Goal: Information Seeking & Learning: Learn about a topic

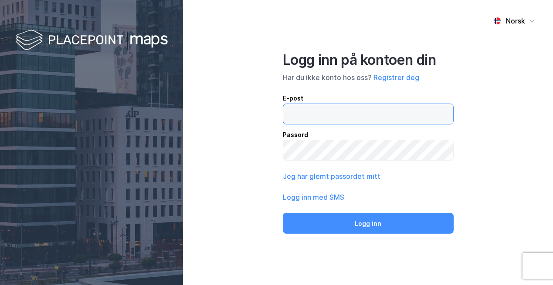
click at [321, 116] on input "email" at bounding box center [368, 114] width 170 height 20
type input "[EMAIL_ADDRESS][DOMAIN_NAME]"
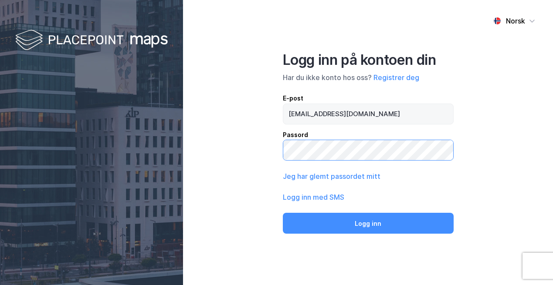
click at [283, 213] on button "Logg inn" at bounding box center [368, 223] width 171 height 21
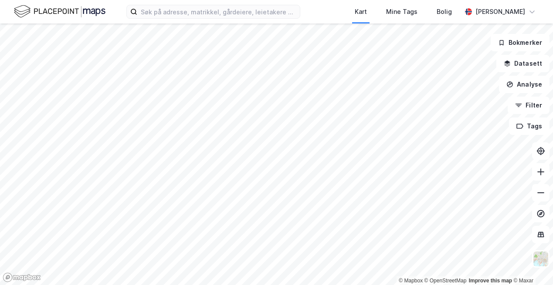
click at [217, 285] on html "Kart Mine Tags Bolig [PERSON_NAME] © Mapbox © OpenStreetMap Improve this map © …" at bounding box center [276, 142] width 553 height 285
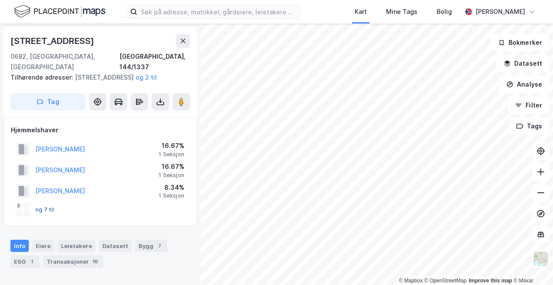
click at [0, 0] on button "og 7 til" at bounding box center [0, 0] width 0 height 0
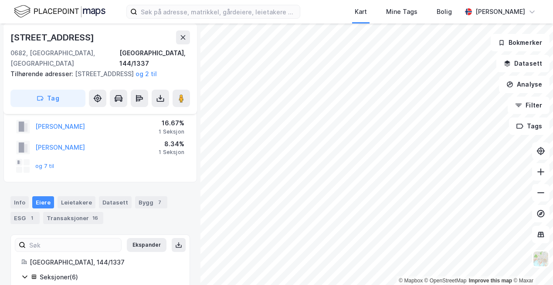
click at [44, 163] on div "og 7 til" at bounding box center [35, 166] width 38 height 14
click at [0, 0] on button "og 7 til" at bounding box center [0, 0] width 0 height 0
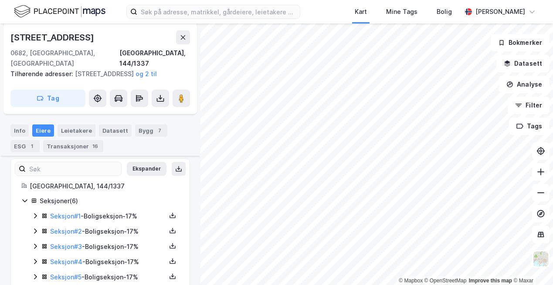
scroll to position [154, 0]
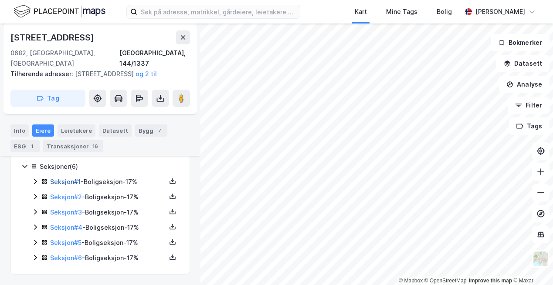
click at [74, 183] on link "Seksjon # 1" at bounding box center [65, 181] width 30 height 7
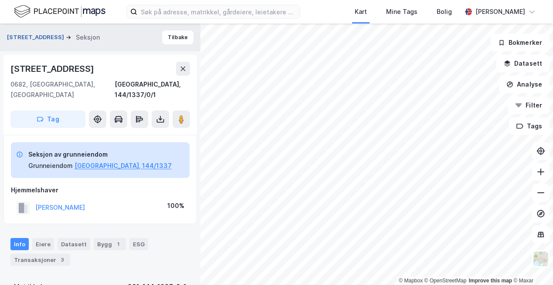
click at [34, 38] on button "[STREET_ADDRESS]" at bounding box center [36, 37] width 59 height 9
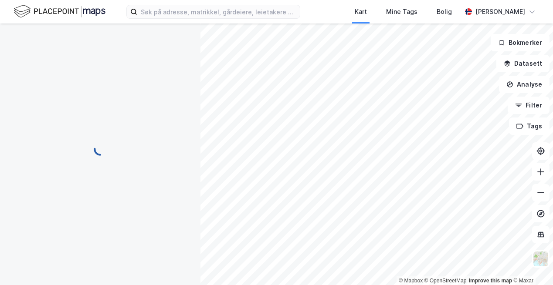
scroll to position [4, 0]
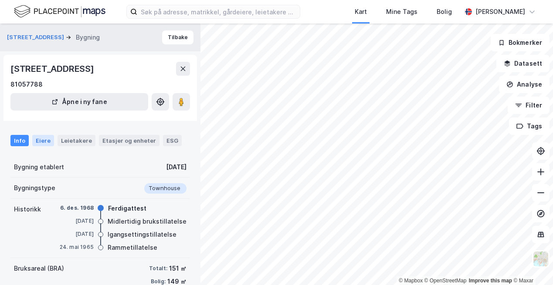
click at [41, 142] on div "Eiere" at bounding box center [43, 140] width 22 height 11
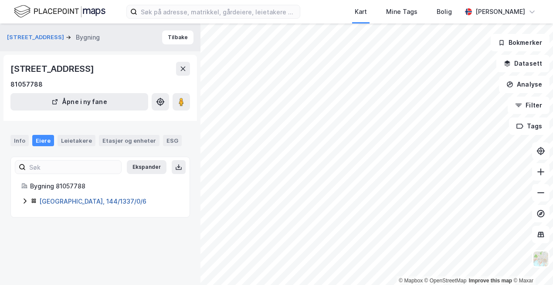
click at [80, 199] on link "[GEOGRAPHIC_DATA], 144/1337/0/6" at bounding box center [92, 201] width 107 height 7
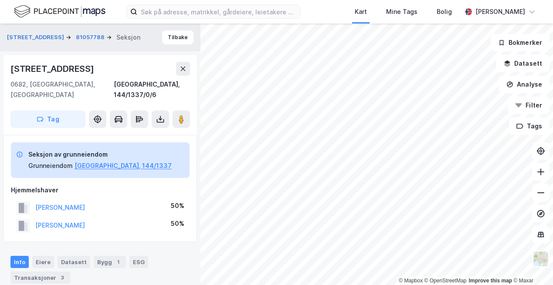
scroll to position [1, 0]
click at [0, 0] on button "[PERSON_NAME]" at bounding box center [0, 0] width 0 height 0
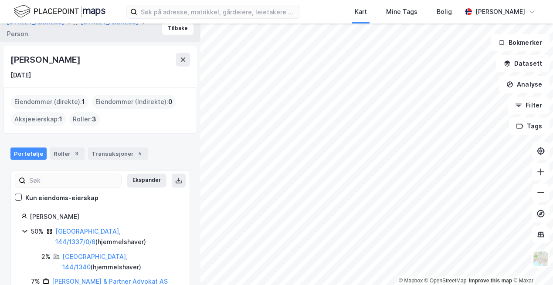
scroll to position [12, 0]
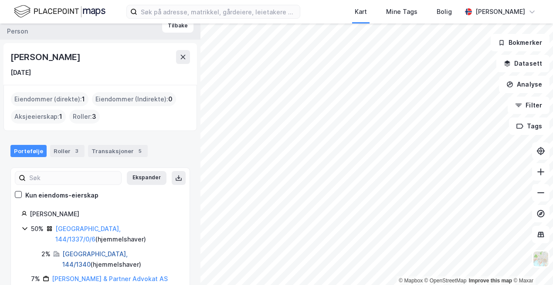
click at [86, 251] on link "[GEOGRAPHIC_DATA], 144/1340" at bounding box center [94, 260] width 65 height 18
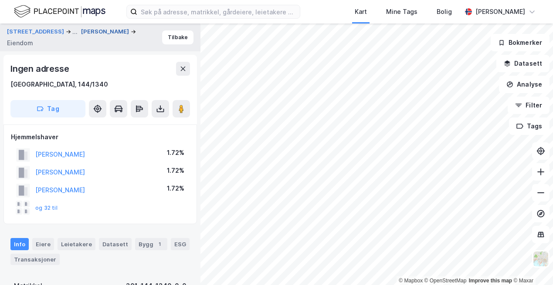
click at [110, 29] on button "[PERSON_NAME]" at bounding box center [106, 31] width 50 height 9
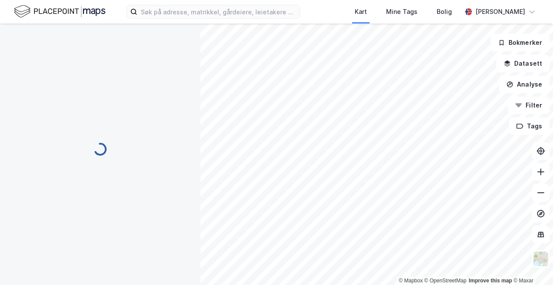
scroll to position [1, 0]
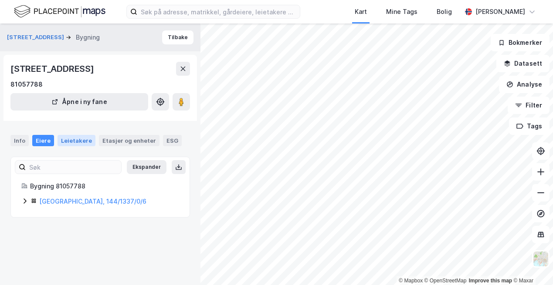
click at [68, 137] on div "Leietakere" at bounding box center [77, 140] width 38 height 11
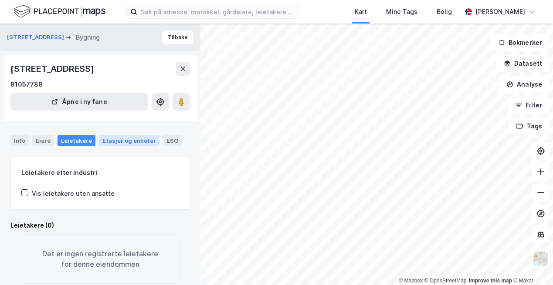
click at [112, 139] on div "Etasjer og enheter" at bounding box center [129, 141] width 54 height 8
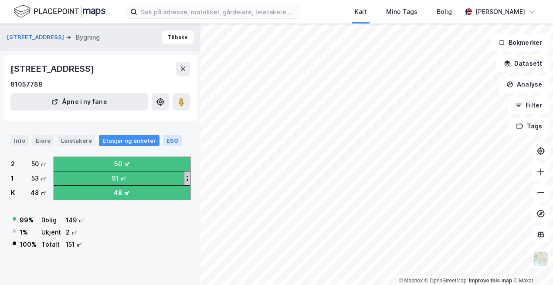
click at [164, 138] on div "ESG" at bounding box center [172, 140] width 19 height 11
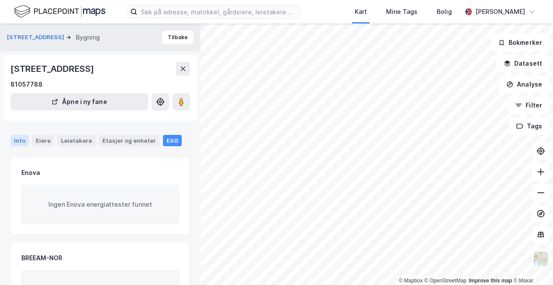
click at [20, 135] on div "Info" at bounding box center [19, 140] width 18 height 11
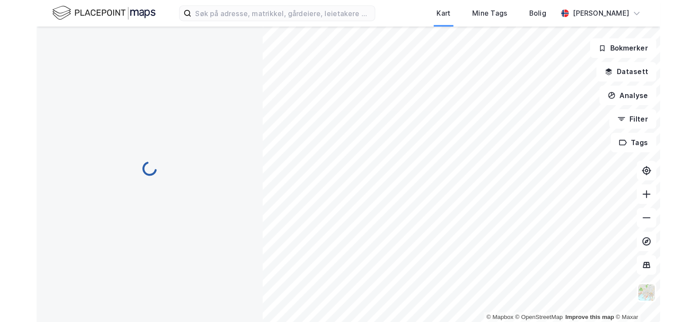
scroll to position [1, 0]
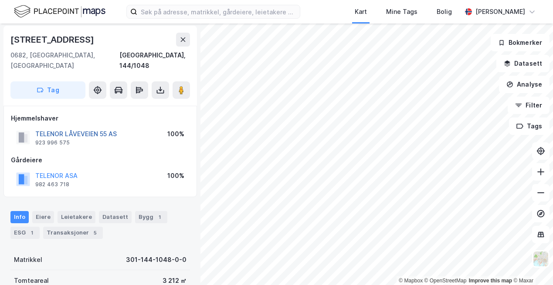
click at [0, 0] on button "TELENOR LÅVEVEIEN 55 AS" at bounding box center [0, 0] width 0 height 0
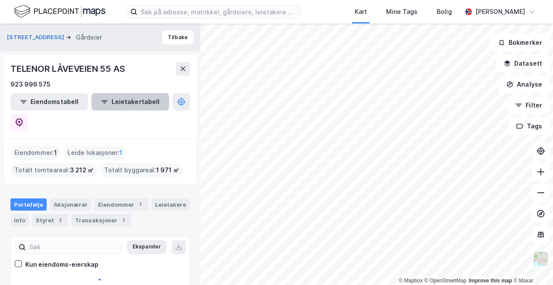
click at [111, 97] on button "Leietakertabell" at bounding box center [130, 101] width 78 height 17
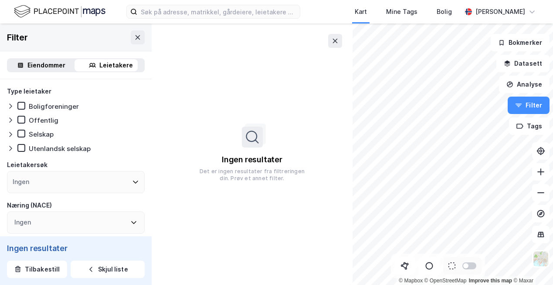
click at [36, 64] on div "Eiendommer" at bounding box center [46, 65] width 38 height 10
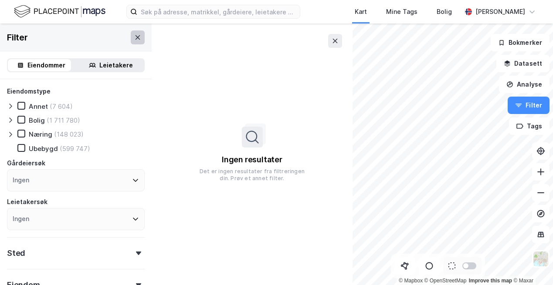
click at [135, 36] on icon at bounding box center [137, 37] width 5 height 4
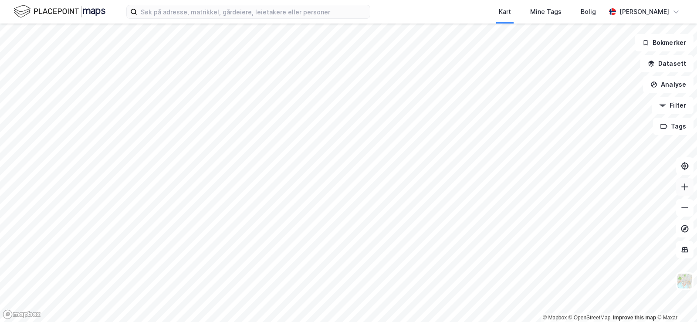
click at [552, 190] on div "© Mapbox © OpenStreetMap Improve this map © [PERSON_NAME] Datasett Analyse Filt…" at bounding box center [348, 173] width 697 height 298
click at [335, 0] on html "Kart Mine Tags Bolig [PERSON_NAME] © Mapbox © OpenStreetMap Improve this map © …" at bounding box center [348, 161] width 697 height 322
click at [328, 285] on html "Kart Mine Tags Bolig [PERSON_NAME] © Mapbox © OpenStreetMap Improve this map © …" at bounding box center [348, 161] width 697 height 322
click at [219, 0] on html "Kart Mine Tags Bolig [PERSON_NAME] © Mapbox © OpenStreetMap Improve this map © …" at bounding box center [348, 161] width 697 height 322
click at [552, 2] on div "Kart Mine Tags Bolig [PERSON_NAME] © Mapbox © OpenStreetMap Improve this map © …" at bounding box center [348, 161] width 697 height 322
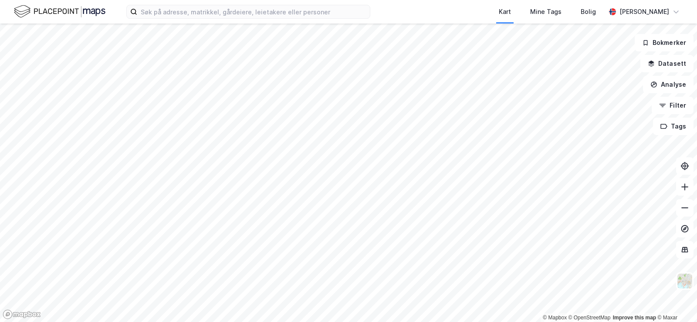
click at [335, 20] on div "Kart Mine Tags Bolig [PERSON_NAME] © Mapbox © OpenStreetMap Improve this map © …" at bounding box center [348, 161] width 697 height 322
click at [287, 0] on html "Kart Mine Tags Bolig [PERSON_NAME] © Mapbox © OpenStreetMap Improve this map © …" at bounding box center [348, 161] width 697 height 322
click at [311, 0] on html "Kart Mine Tags Bolig [PERSON_NAME] © Mapbox © OpenStreetMap Improve this map © …" at bounding box center [348, 161] width 697 height 322
click at [365, 0] on html "Kart Mine Tags Bolig [PERSON_NAME] © Mapbox © OpenStreetMap Improve this map © …" at bounding box center [348, 161] width 697 height 322
click at [387, 0] on html "Kart Mine Tags Bolig [PERSON_NAME] © Mapbox © OpenStreetMap Improve this map © …" at bounding box center [348, 161] width 697 height 322
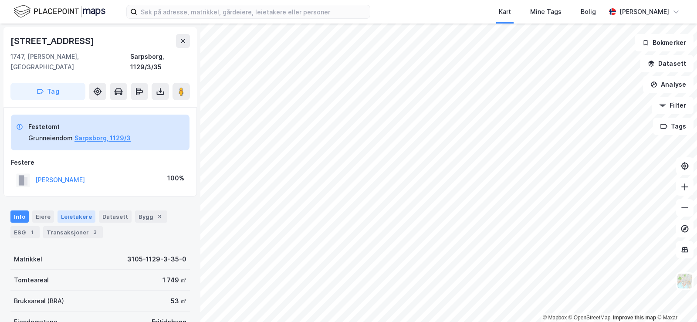
click at [71, 210] on div "Leietakere" at bounding box center [77, 216] width 38 height 12
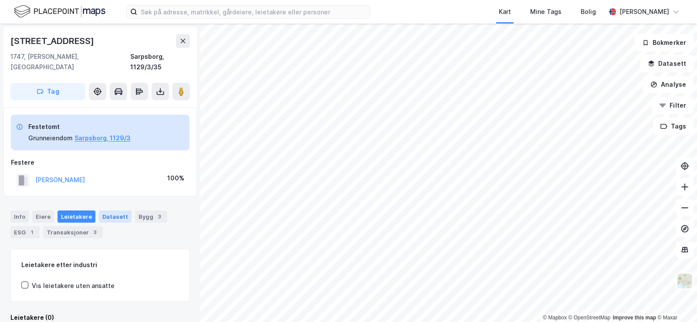
click at [103, 210] on div "Datasett" at bounding box center [115, 216] width 33 height 12
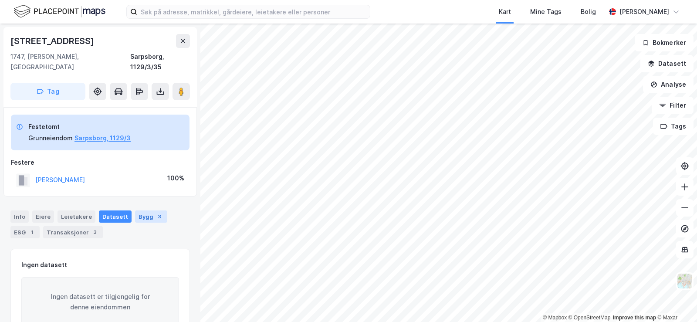
click at [137, 210] on div "Bygg 3" at bounding box center [151, 216] width 32 height 12
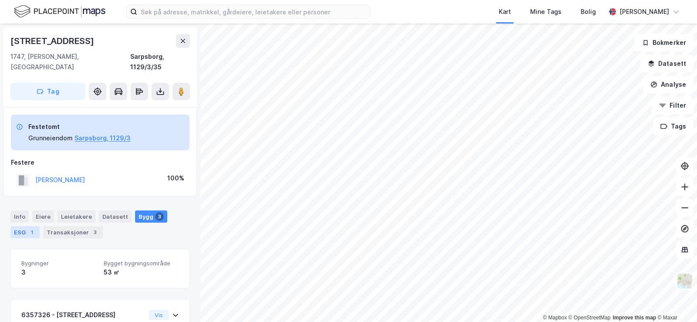
click at [24, 226] on div "ESG 1" at bounding box center [24, 232] width 29 height 12
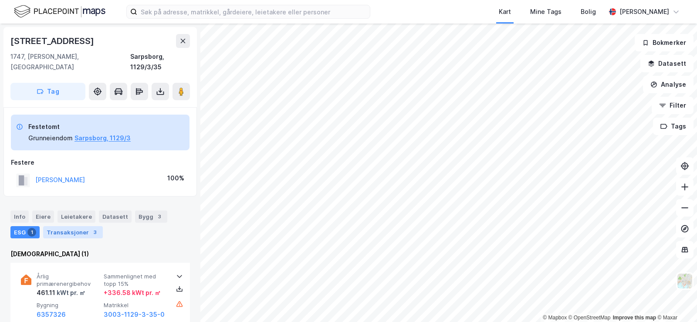
click at [60, 226] on div "Transaksjoner 3" at bounding box center [73, 232] width 60 height 12
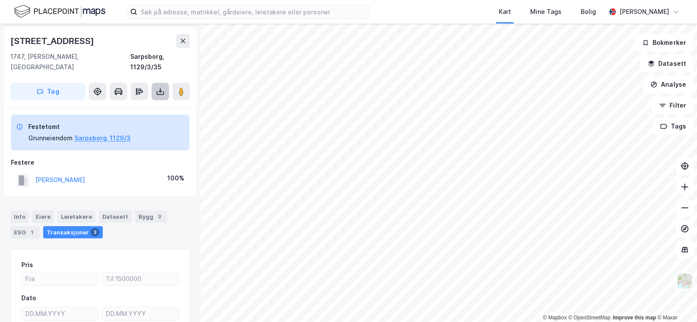
click at [158, 87] on icon at bounding box center [160, 91] width 9 height 9
click at [133, 119] on div "Last ned matrikkelrapport" at bounding box center [128, 122] width 72 height 7
click at [552, 248] on icon at bounding box center [685, 249] width 9 height 9
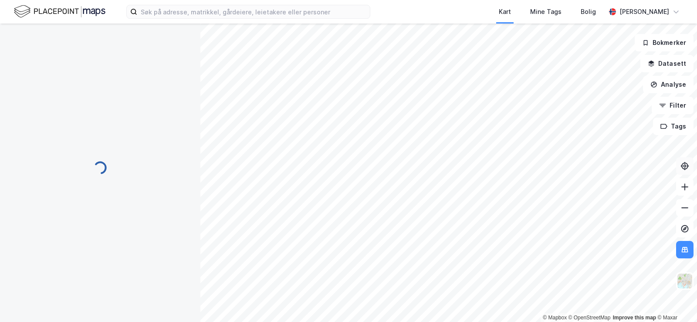
scroll to position [0, 0]
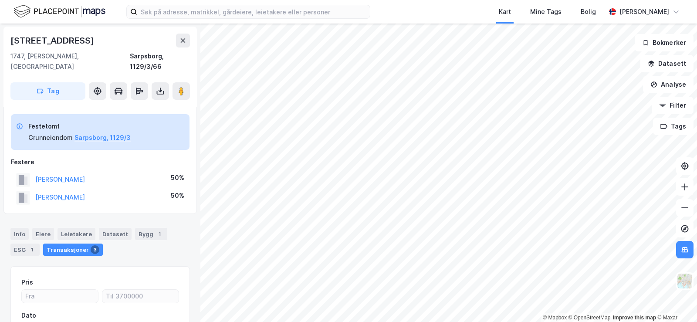
click at [78, 244] on div "Transaksjoner 3" at bounding box center [73, 250] width 60 height 12
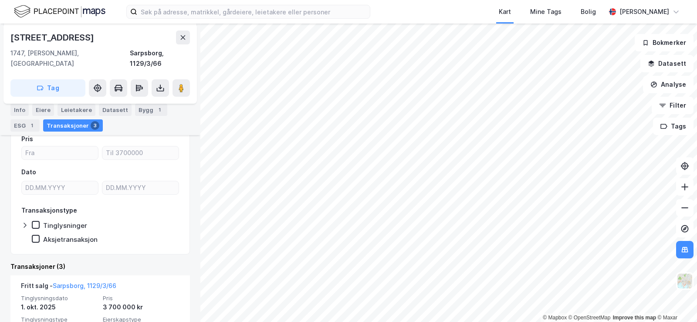
scroll to position [141, 0]
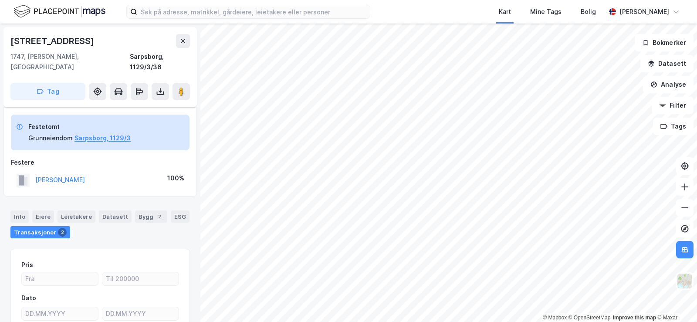
scroll to position [79, 0]
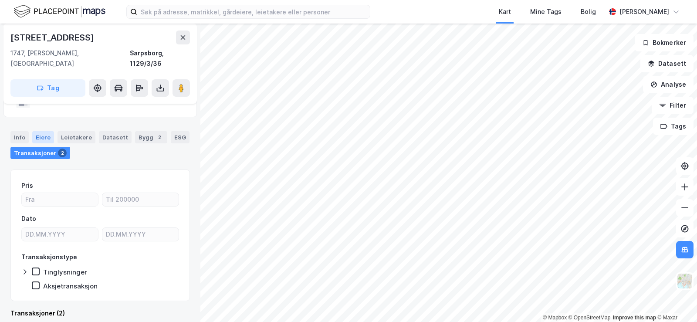
click at [43, 131] on div "Eiere" at bounding box center [43, 137] width 22 height 12
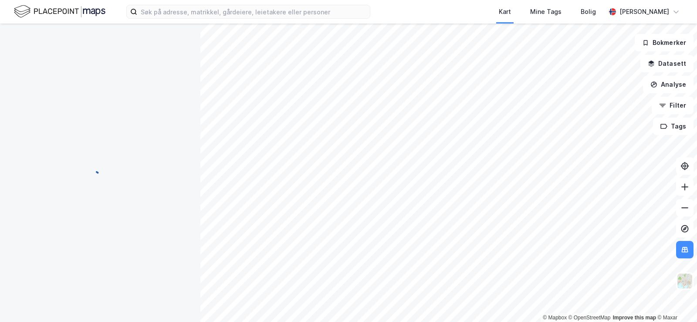
scroll to position [0, 0]
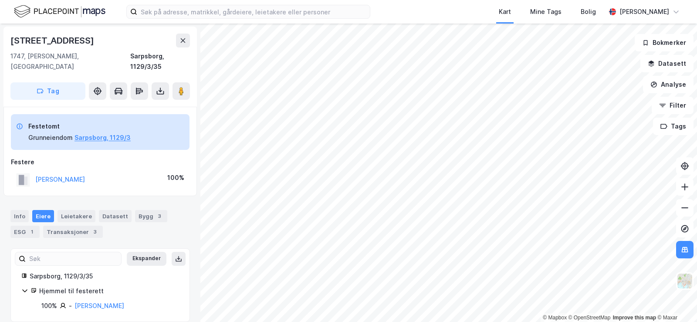
click at [47, 10] on img at bounding box center [59, 11] width 91 height 15
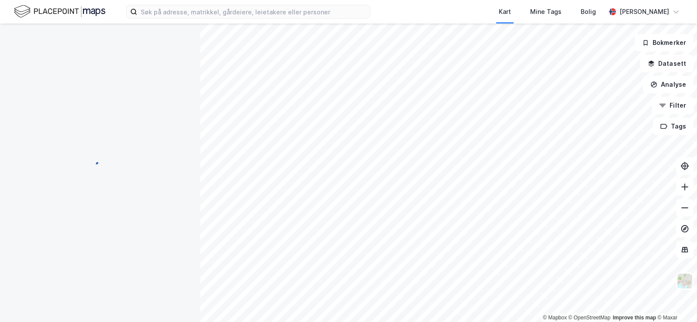
scroll to position [0, 0]
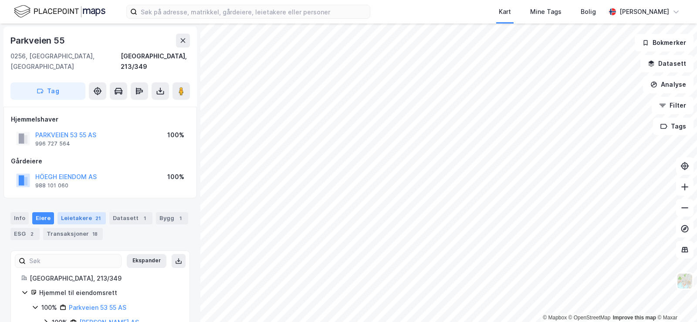
click at [81, 212] on div "Leietakere 21" at bounding box center [82, 218] width 48 height 12
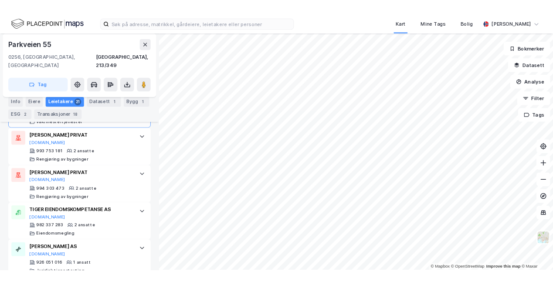
scroll to position [1085, 0]
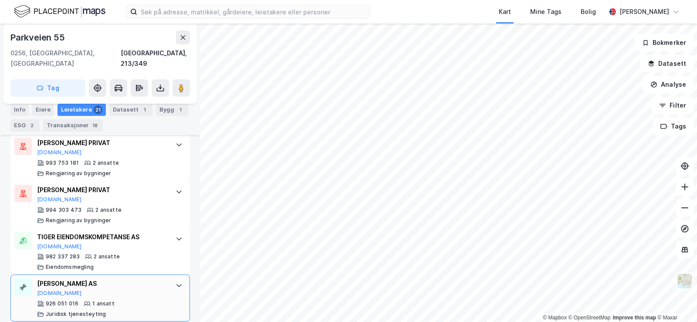
click at [98, 278] on div "[PERSON_NAME] AS" at bounding box center [102, 283] width 130 height 10
click at [44, 285] on button "[DOMAIN_NAME]" at bounding box center [59, 293] width 45 height 7
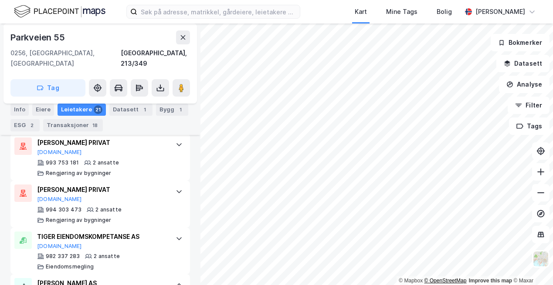
scroll to position [99, 0]
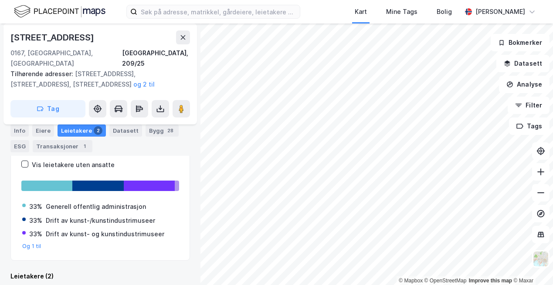
click at [79, 129] on div "Leietakere 2" at bounding box center [82, 131] width 48 height 12
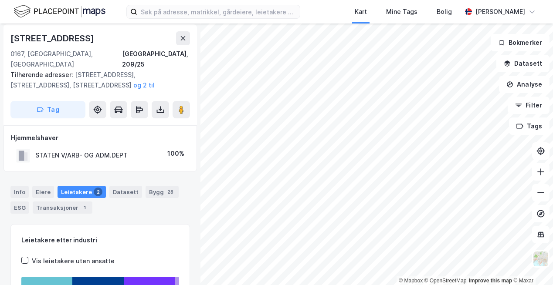
scroll to position [0, 0]
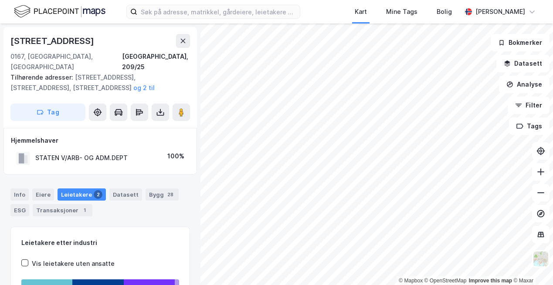
click at [94, 190] on div "2" at bounding box center [98, 194] width 9 height 9
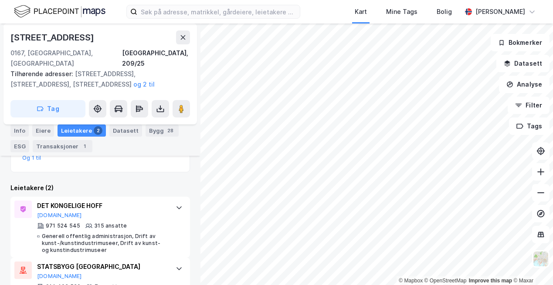
scroll to position [214, 0]
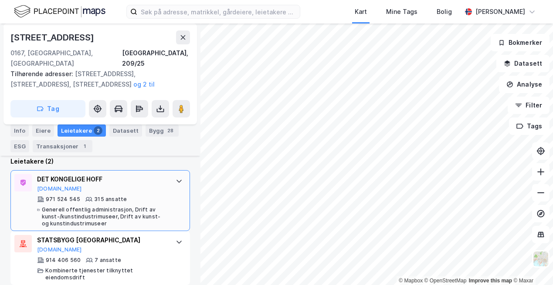
click at [99, 196] on div "315 ansatte" at bounding box center [110, 199] width 33 height 7
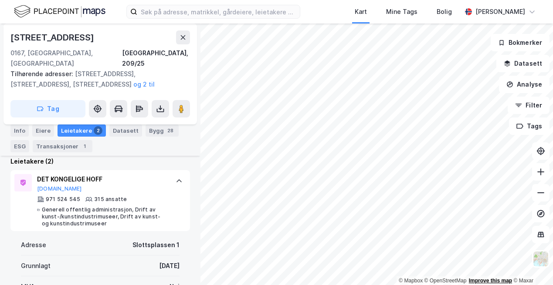
click at [509, 285] on html "Kart Mine Tags Bolig [PERSON_NAME] © Mapbox © OpenStreetMap Improve this map © …" at bounding box center [276, 142] width 553 height 285
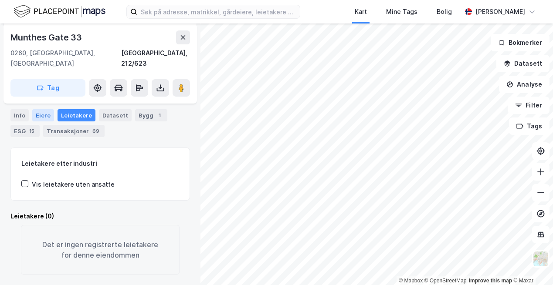
click at [40, 110] on div "Eiere" at bounding box center [43, 115] width 22 height 12
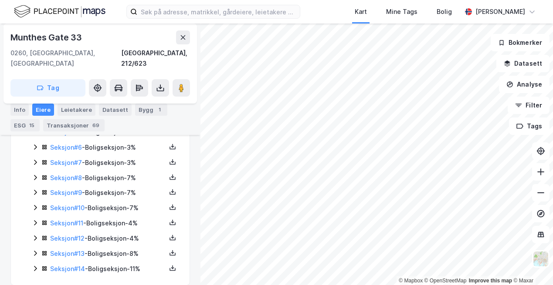
scroll to position [339, 0]
click at [70, 265] on link "Seksjon # 14" at bounding box center [67, 268] width 35 height 7
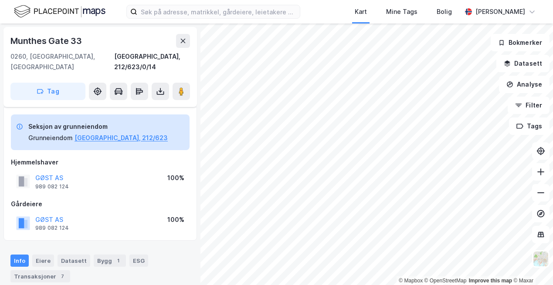
scroll to position [196, 0]
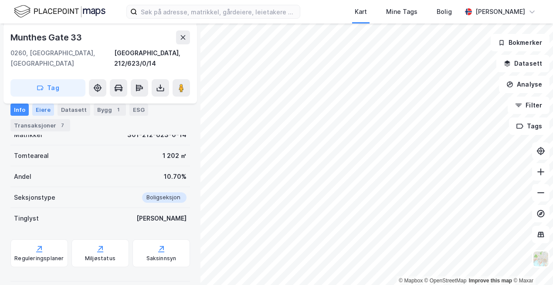
click at [40, 106] on div "Eiere" at bounding box center [43, 110] width 22 height 12
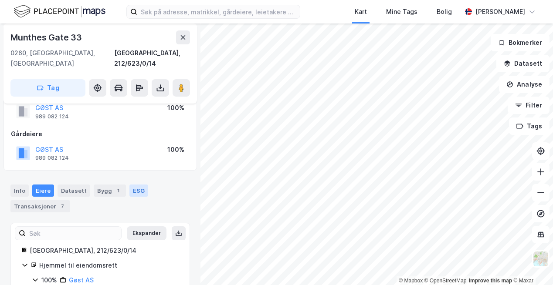
scroll to position [124, 0]
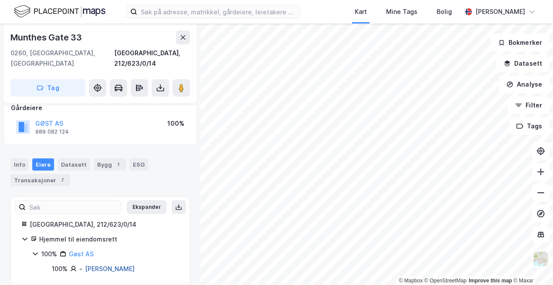
click at [109, 265] on link "[PERSON_NAME]" at bounding box center [110, 268] width 50 height 7
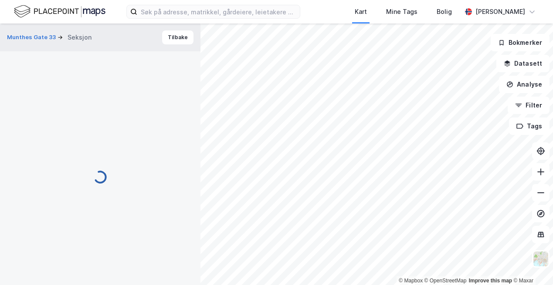
scroll to position [124, 0]
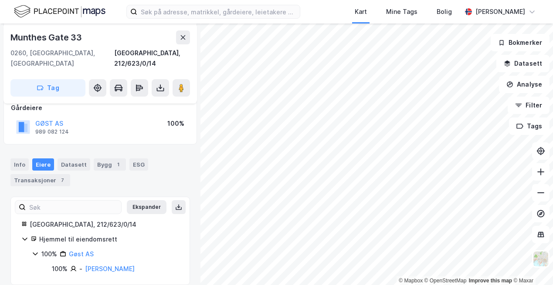
click at [44, 159] on div "Eiere" at bounding box center [43, 165] width 22 height 12
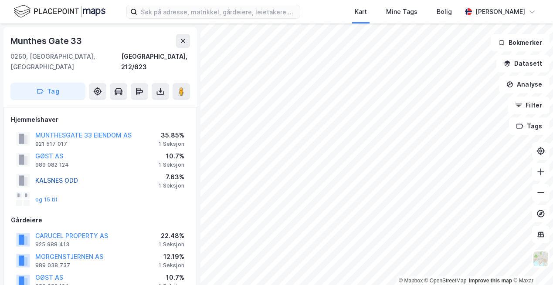
click at [0, 0] on button "KALSNES ODD" at bounding box center [0, 0] width 0 height 0
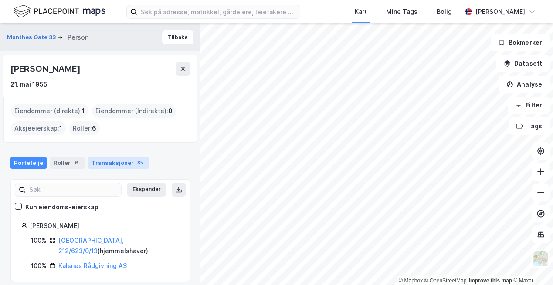
click at [126, 160] on div "Transaksjoner 85" at bounding box center [118, 163] width 61 height 12
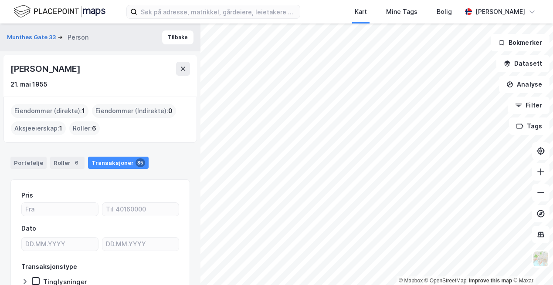
click at [77, 109] on div "Eiendommer (direkte) : 1" at bounding box center [50, 111] width 78 height 14
click at [59, 128] on span "1" at bounding box center [60, 128] width 3 height 10
click at [88, 129] on div "Roller : 6" at bounding box center [84, 129] width 30 height 14
click at [31, 162] on div "Portefølje" at bounding box center [28, 163] width 36 height 12
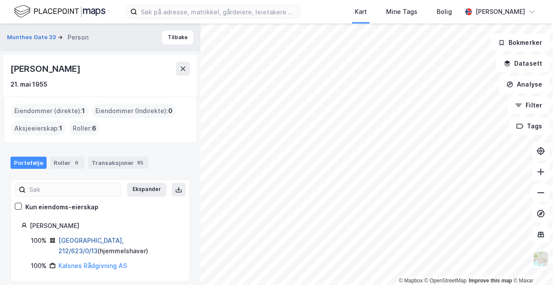
click at [88, 243] on link "[GEOGRAPHIC_DATA], 212/623/0/13" at bounding box center [90, 246] width 65 height 18
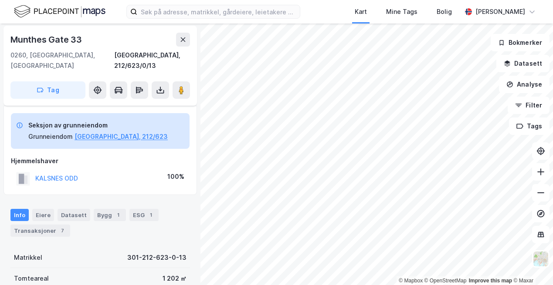
scroll to position [44, 0]
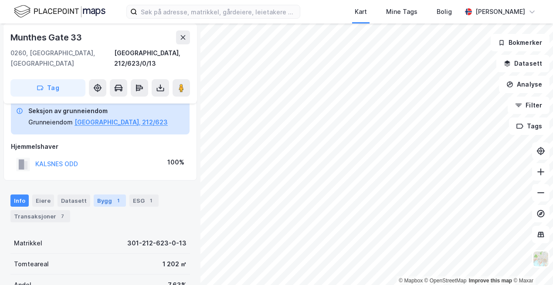
click at [108, 195] on div "Bygg 1" at bounding box center [110, 201] width 32 height 12
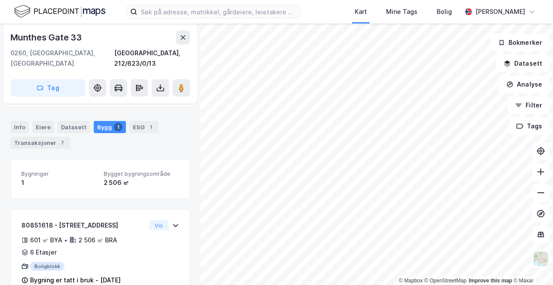
scroll to position [129, 0]
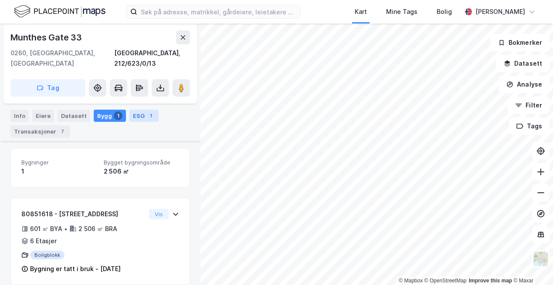
click at [137, 115] on div "ESG 1" at bounding box center [143, 116] width 29 height 12
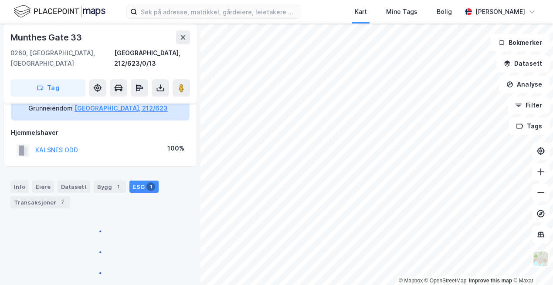
scroll to position [129, 0]
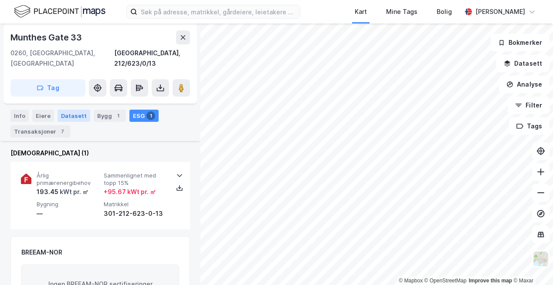
click at [71, 110] on div "Datasett" at bounding box center [74, 116] width 33 height 12
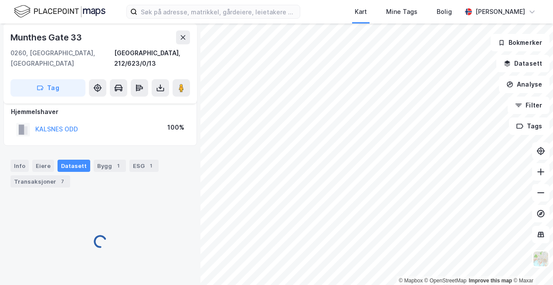
scroll to position [80, 0]
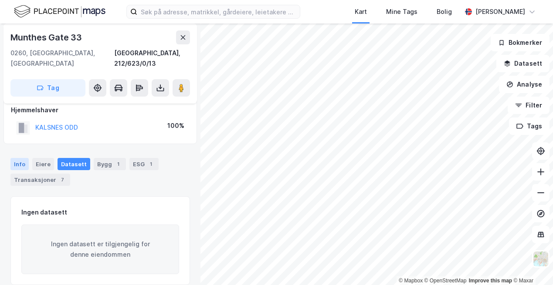
click at [14, 158] on div "Info" at bounding box center [19, 164] width 18 height 12
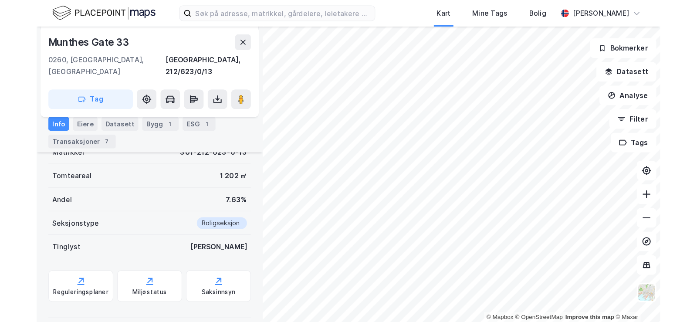
scroll to position [115, 0]
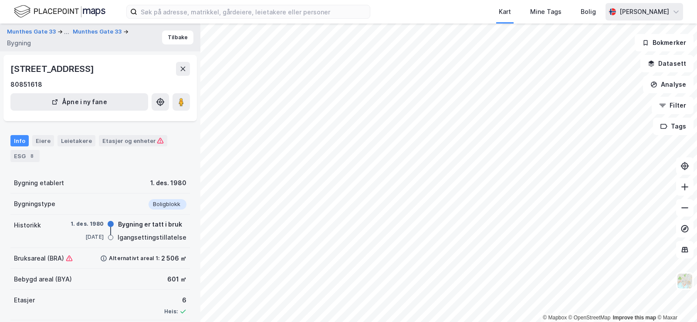
scroll to position [56, 0]
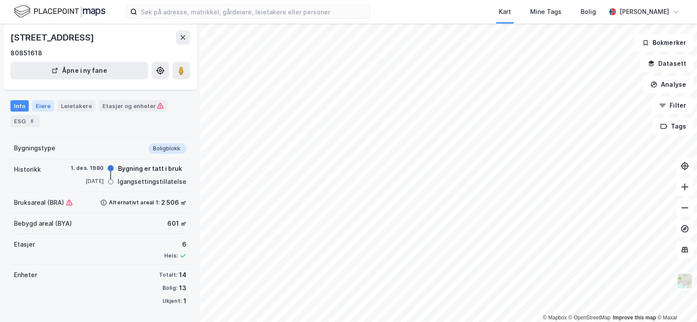
click at [38, 105] on div "Eiere" at bounding box center [43, 105] width 22 height 11
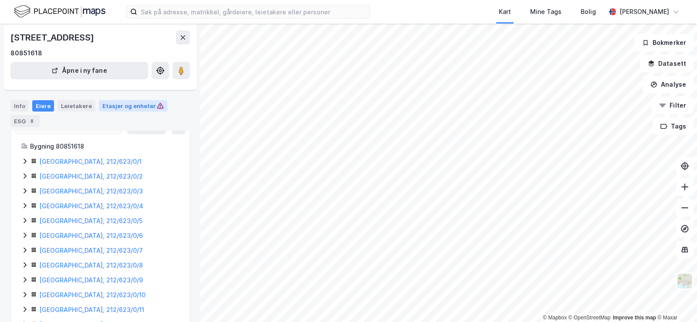
click at [131, 105] on div "Etasjer og enheter" at bounding box center [132, 106] width 61 height 8
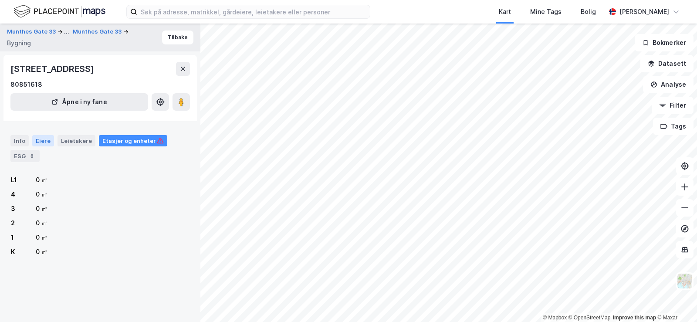
click at [37, 139] on div "Eiere" at bounding box center [43, 140] width 22 height 11
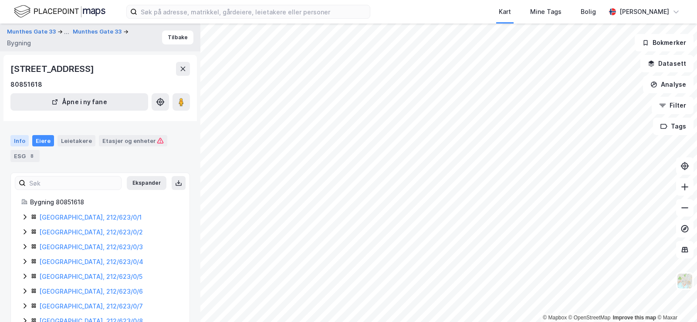
click at [18, 138] on div "Info" at bounding box center [19, 140] width 18 height 11
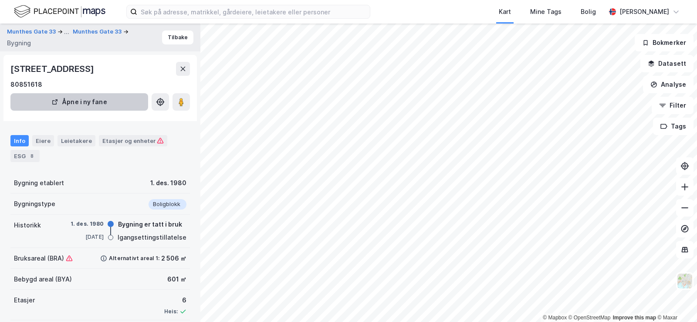
click at [87, 103] on button "Åpne i ny fane" at bounding box center [79, 101] width 138 height 17
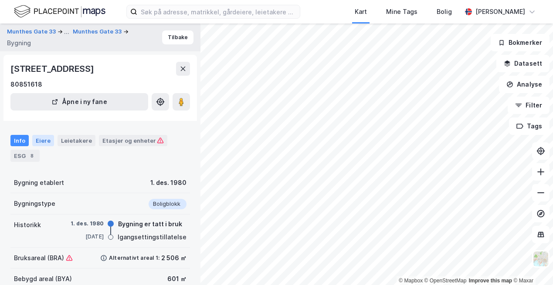
click at [44, 136] on div "Eiere" at bounding box center [43, 140] width 22 height 11
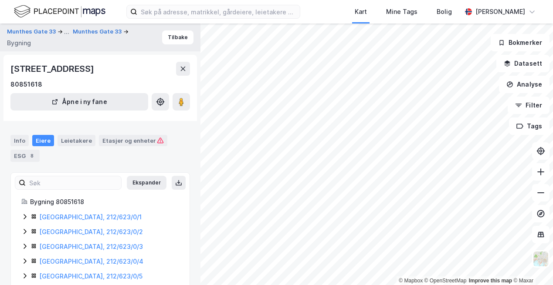
scroll to position [44, 0]
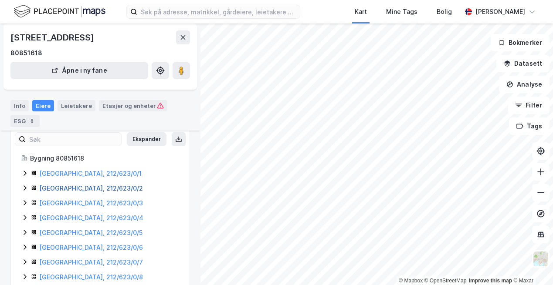
click at [68, 187] on link "[GEOGRAPHIC_DATA], 212/623/0/2" at bounding box center [91, 188] width 104 height 7
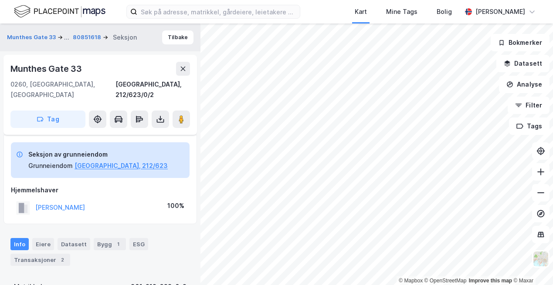
scroll to position [44, 0]
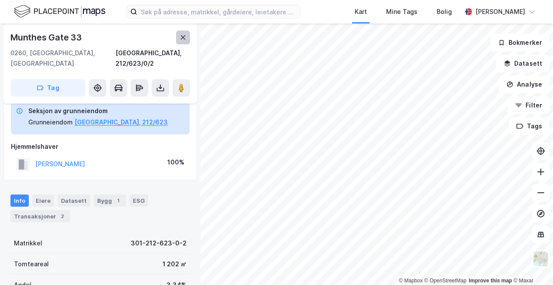
click at [181, 40] on icon at bounding box center [183, 37] width 5 height 4
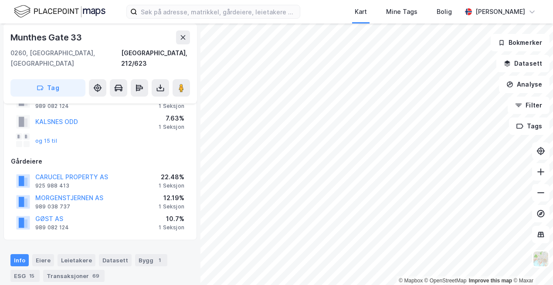
scroll to position [44, 0]
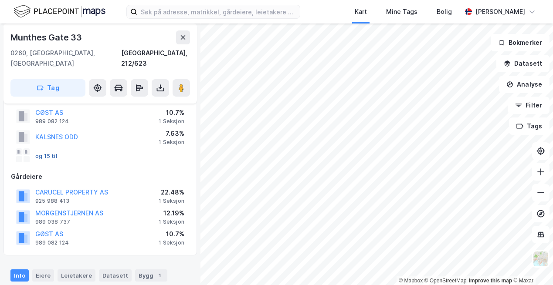
click at [0, 0] on button "og 15 til" at bounding box center [0, 0] width 0 height 0
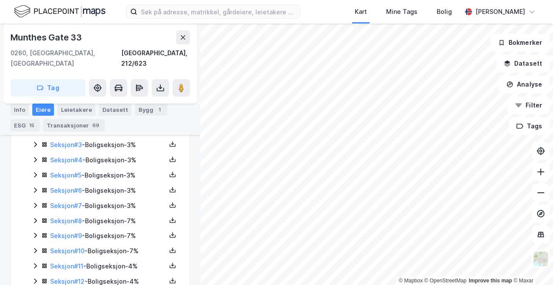
scroll to position [339, 0]
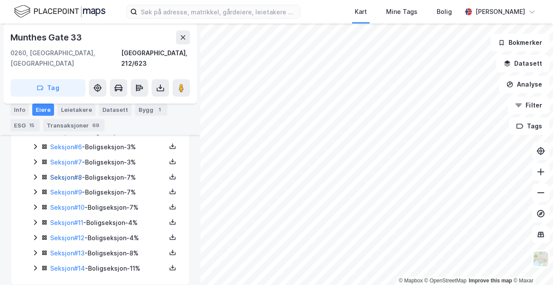
click at [64, 174] on link "Seksjon # 8" at bounding box center [66, 177] width 32 height 7
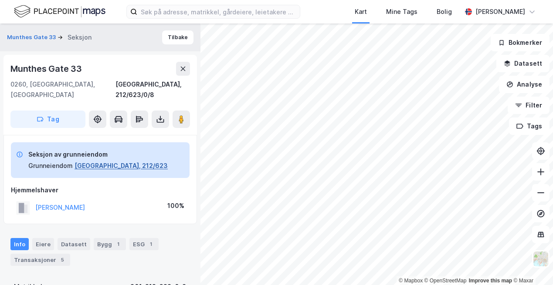
click at [86, 161] on button "[GEOGRAPHIC_DATA], 212/623" at bounding box center [120, 166] width 93 height 10
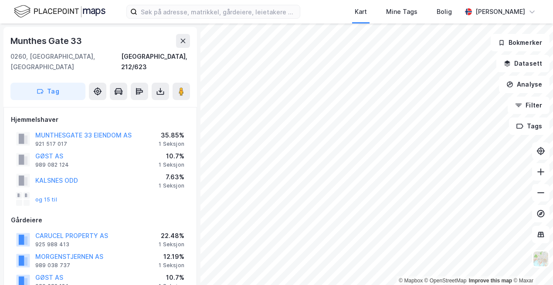
scroll to position [1, 0]
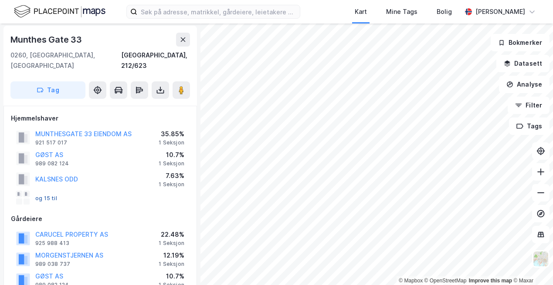
click at [0, 0] on button "og 15 til" at bounding box center [0, 0] width 0 height 0
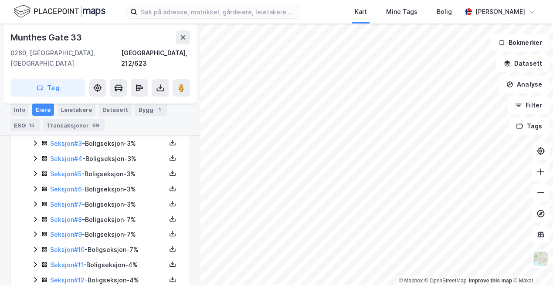
scroll to position [295, 0]
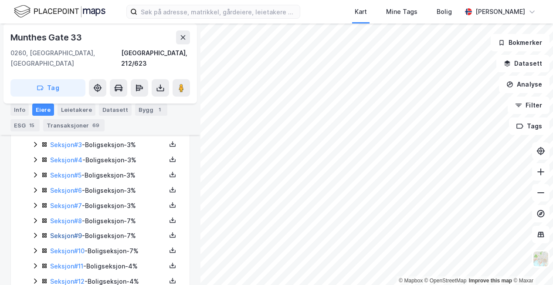
click at [61, 232] on link "Seksjon # 9" at bounding box center [66, 235] width 32 height 7
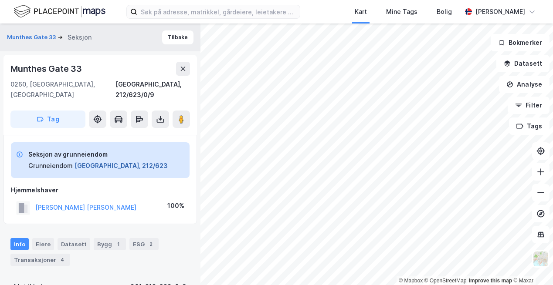
click at [90, 161] on button "[GEOGRAPHIC_DATA], 212/623" at bounding box center [120, 166] width 93 height 10
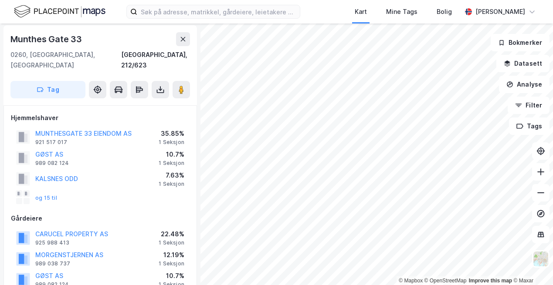
scroll to position [45, 0]
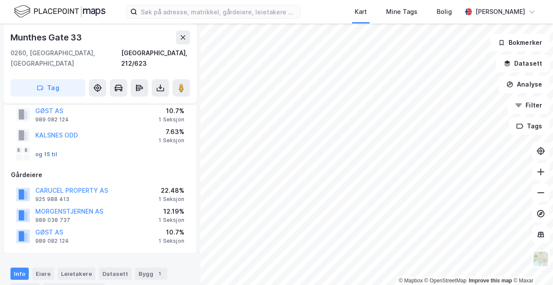
click at [0, 0] on button "og 15 til" at bounding box center [0, 0] width 0 height 0
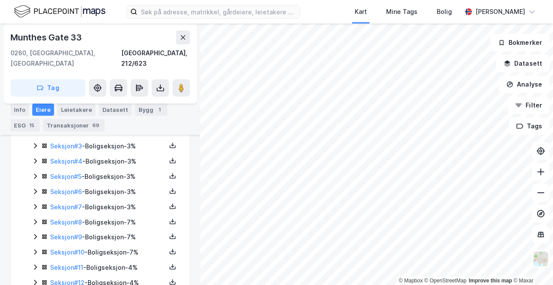
scroll to position [339, 0]
click at [70, 204] on link "Seksjon # 10" at bounding box center [67, 207] width 34 height 7
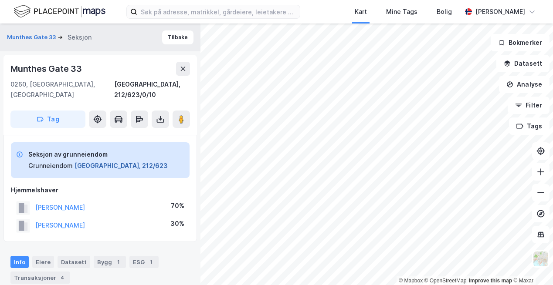
click at [91, 161] on button "[GEOGRAPHIC_DATA], 212/623" at bounding box center [120, 166] width 93 height 10
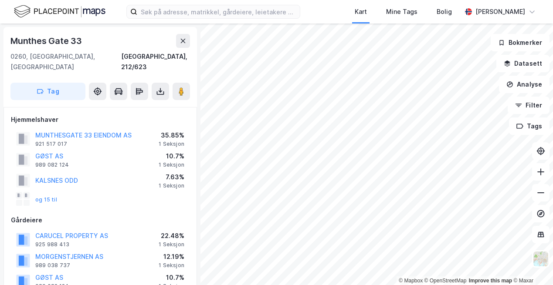
scroll to position [1, 0]
click at [0, 0] on button "og 15 til" at bounding box center [0, 0] width 0 height 0
click at [0, 0] on button "KALSNES ODD" at bounding box center [0, 0] width 0 height 0
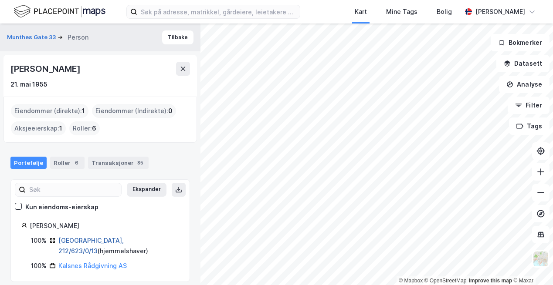
click at [98, 240] on link "[GEOGRAPHIC_DATA], 212/623/0/13" at bounding box center [90, 246] width 65 height 18
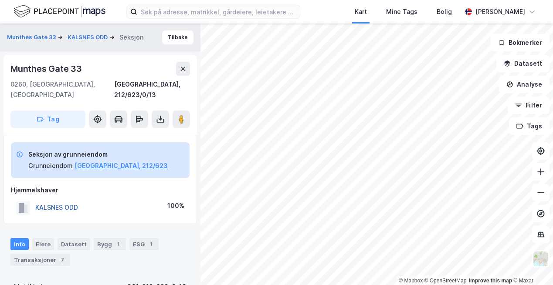
click at [0, 0] on button "KALSNES ODD" at bounding box center [0, 0] width 0 height 0
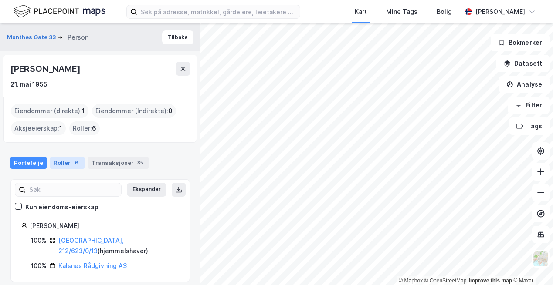
click at [66, 163] on div "Roller 6" at bounding box center [67, 163] width 34 height 12
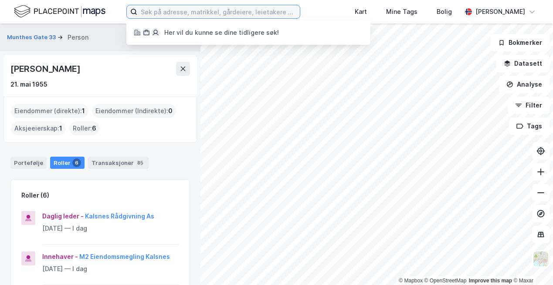
click at [239, 12] on input at bounding box center [218, 11] width 163 height 13
type input "[PERSON_NAME]"
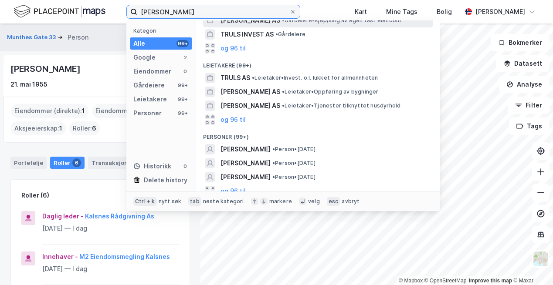
scroll to position [94, 0]
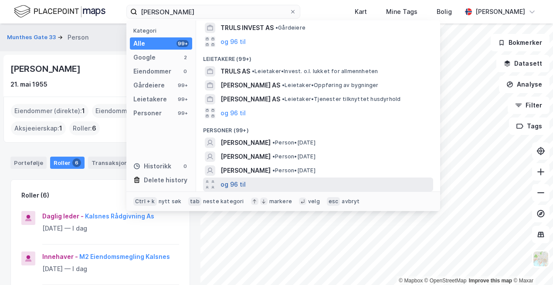
click at [228, 180] on button "og 96 til" at bounding box center [232, 184] width 25 height 10
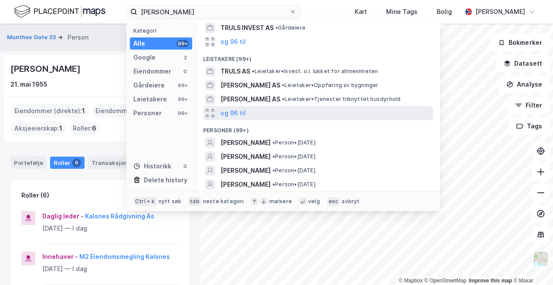
scroll to position [137, 0]
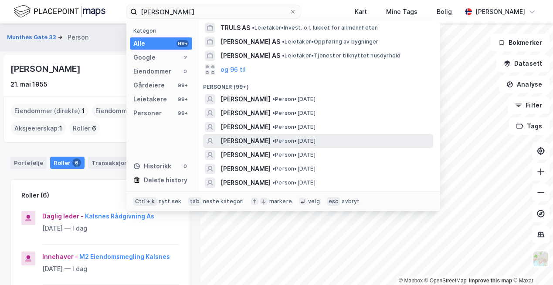
click at [259, 140] on span "[PERSON_NAME]" at bounding box center [245, 141] width 50 height 10
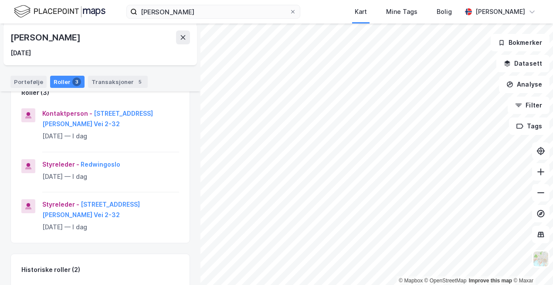
scroll to position [50, 0]
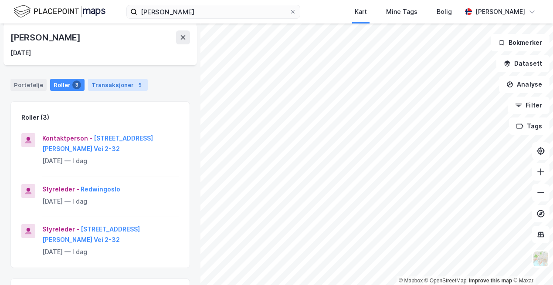
click at [116, 87] on div "Transaksjoner 5" at bounding box center [118, 85] width 60 height 12
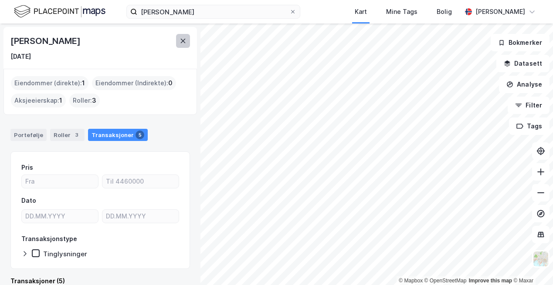
click at [183, 41] on icon at bounding box center [183, 41] width 5 height 4
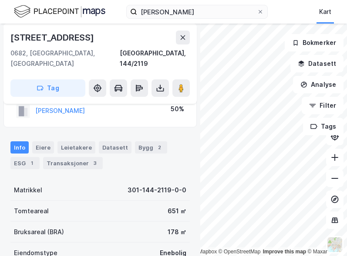
scroll to position [88, 0]
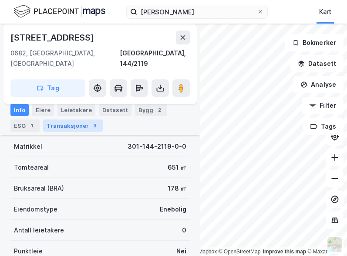
click at [65, 126] on div "Transaksjoner 3" at bounding box center [73, 125] width 60 height 12
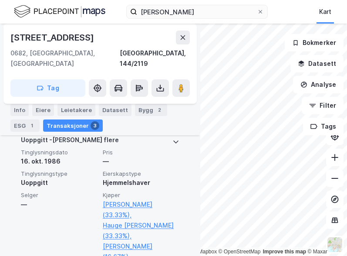
scroll to position [524, 0]
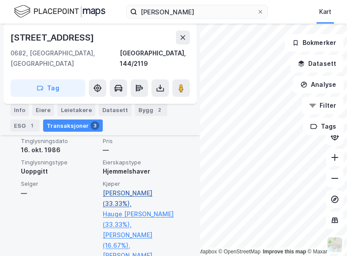
click at [115, 188] on link "[PERSON_NAME] (33.33%)," at bounding box center [141, 198] width 77 height 21
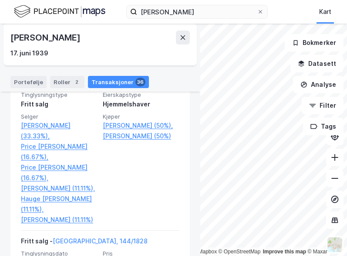
scroll to position [596, 0]
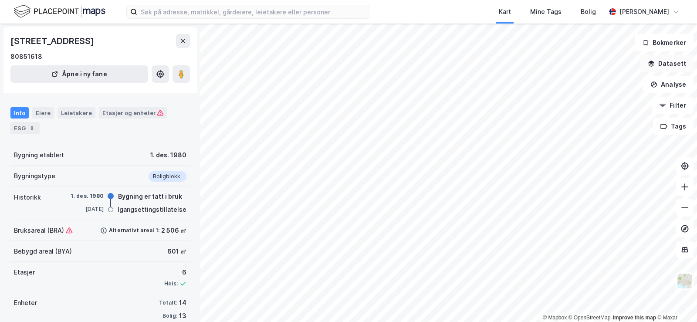
click at [673, 61] on button "Datasett" at bounding box center [666, 63] width 53 height 17
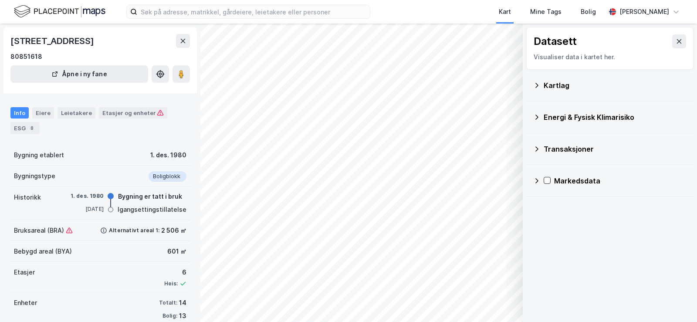
click at [579, 85] on div "Kartlag" at bounding box center [615, 85] width 143 height 10
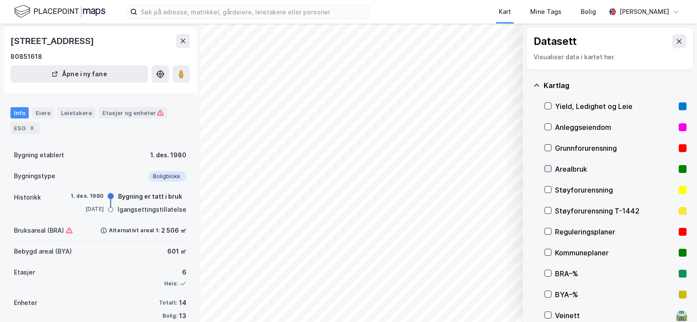
click at [551, 166] on icon at bounding box center [548, 169] width 6 height 6
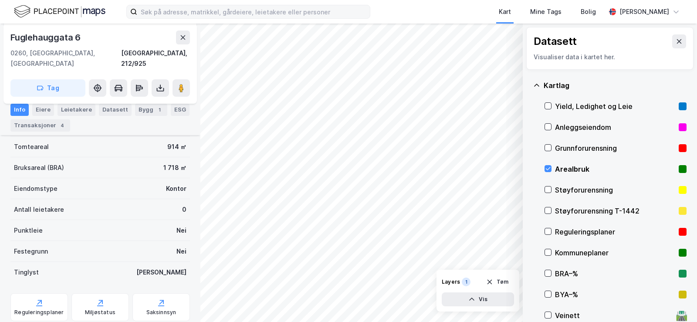
scroll to position [152, 0]
